Goal: Task Accomplishment & Management: Manage account settings

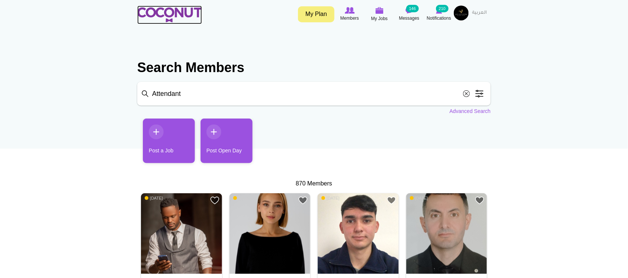
click at [172, 14] on img at bounding box center [169, 14] width 65 height 15
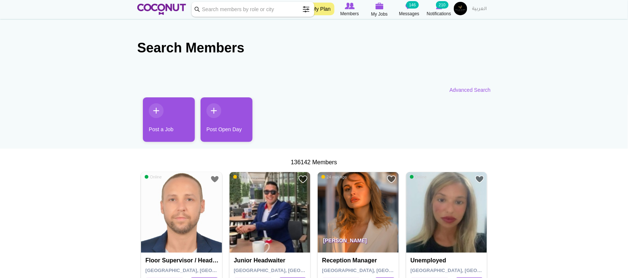
scroll to position [124, 0]
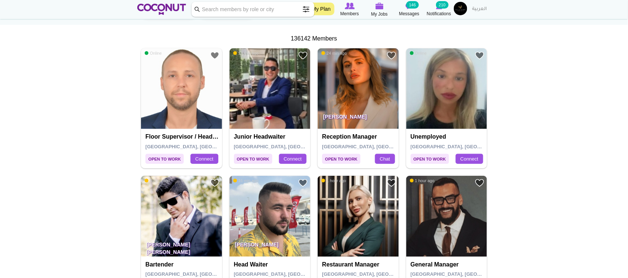
click at [271, 95] on img at bounding box center [270, 88] width 81 height 81
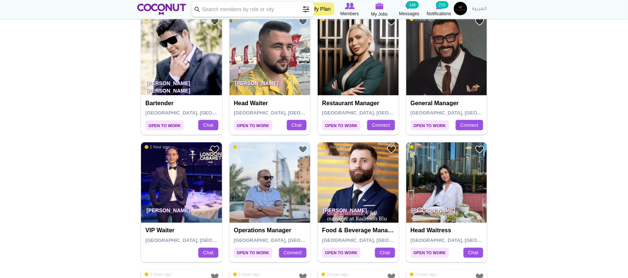
scroll to position [372, 0]
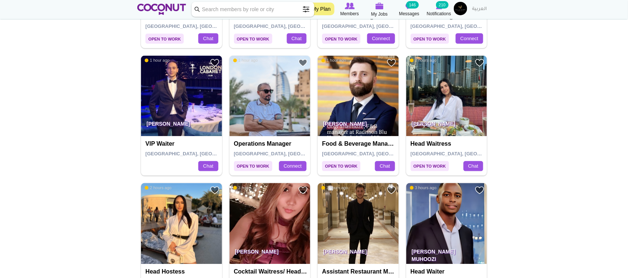
click at [179, 99] on img at bounding box center [181, 96] width 81 height 81
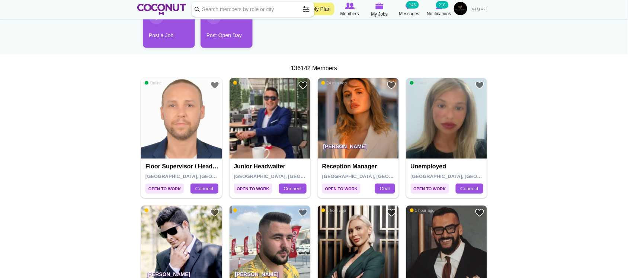
scroll to position [0, 0]
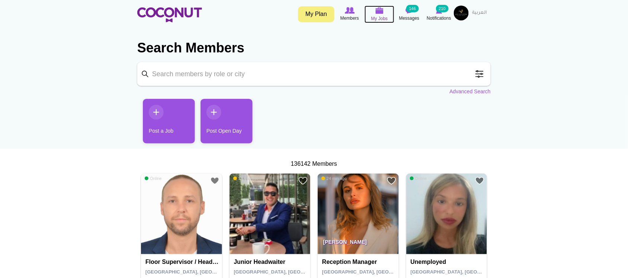
click at [371, 19] on link "My Jobs" at bounding box center [380, 14] width 30 height 17
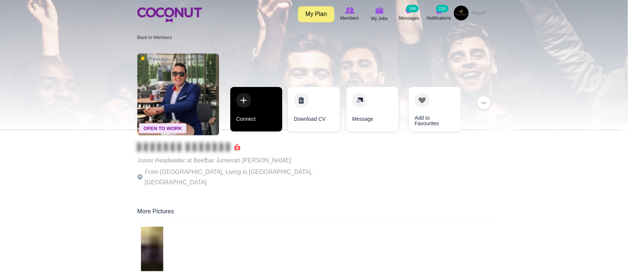
click at [238, 120] on link "Connect" at bounding box center [256, 109] width 52 height 45
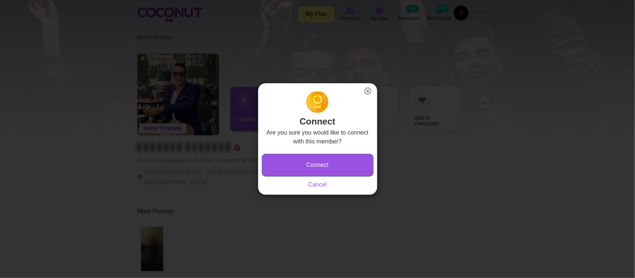
click at [321, 167] on button "Connect" at bounding box center [318, 165] width 112 height 23
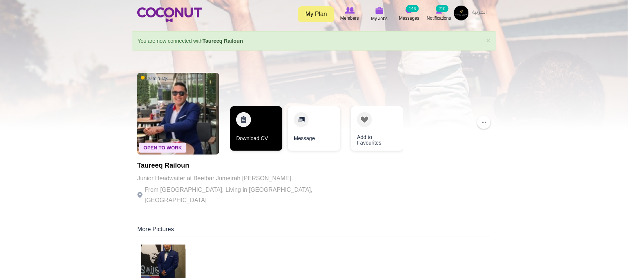
click at [260, 144] on link "Download CV" at bounding box center [256, 128] width 52 height 45
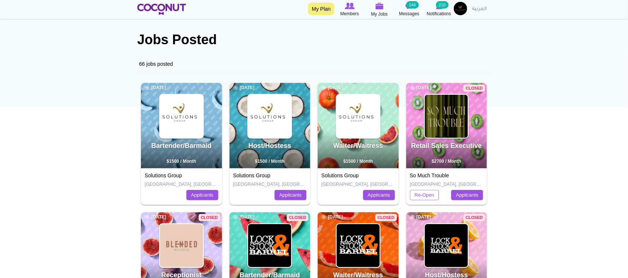
scroll to position [62, 0]
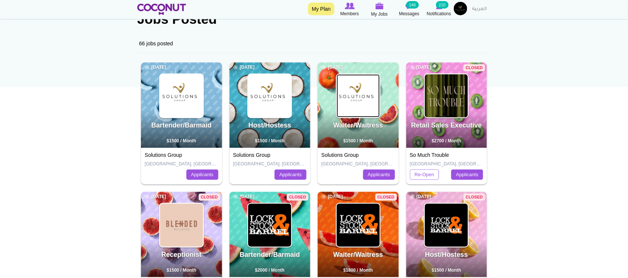
click at [337, 103] on img at bounding box center [358, 95] width 43 height 43
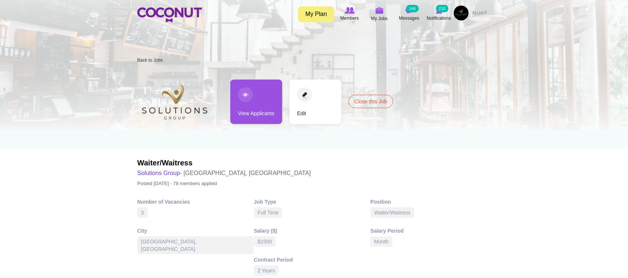
click at [251, 115] on link "View Applicants" at bounding box center [256, 102] width 52 height 45
